Goal: Navigation & Orientation: Find specific page/section

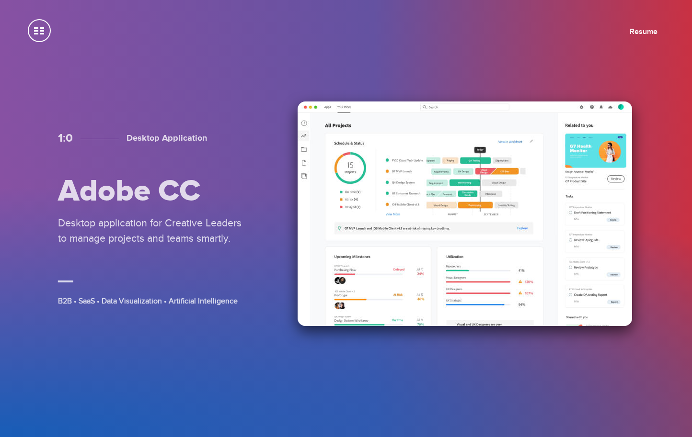
click at [351, 208] on img at bounding box center [464, 214] width 334 height 225
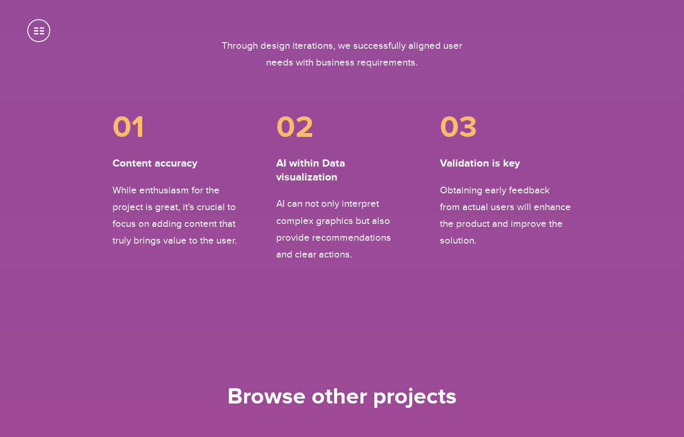
scroll to position [5254, 0]
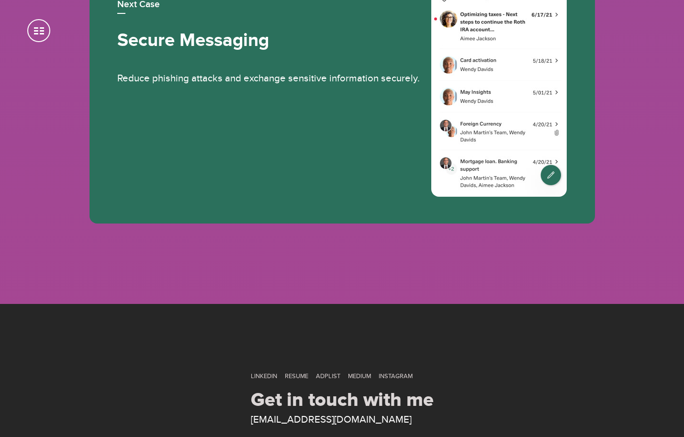
click at [34, 32] on span at bounding box center [38, 30] width 23 height 23
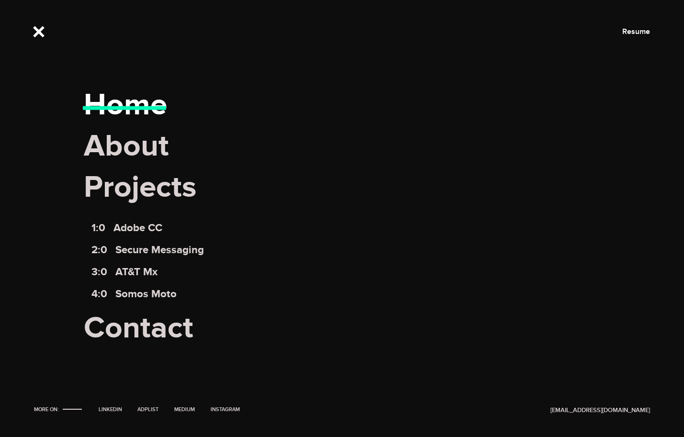
click at [149, 107] on link "Home" at bounding box center [125, 104] width 83 height 37
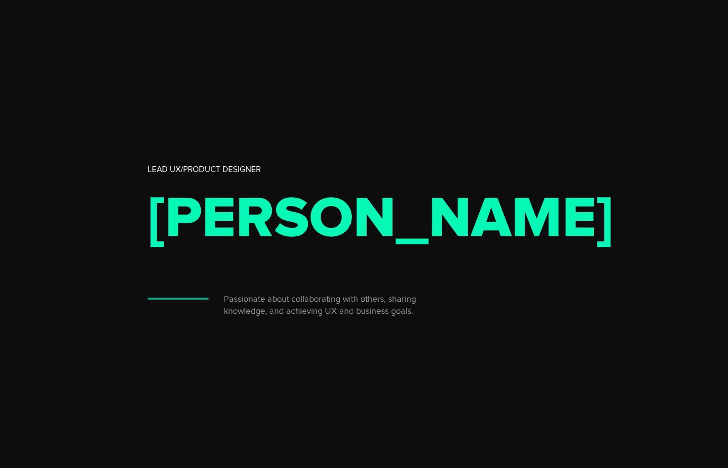
click at [597, 155] on img at bounding box center [520, 234] width 309 height 468
